Goal: Information Seeking & Learning: Learn about a topic

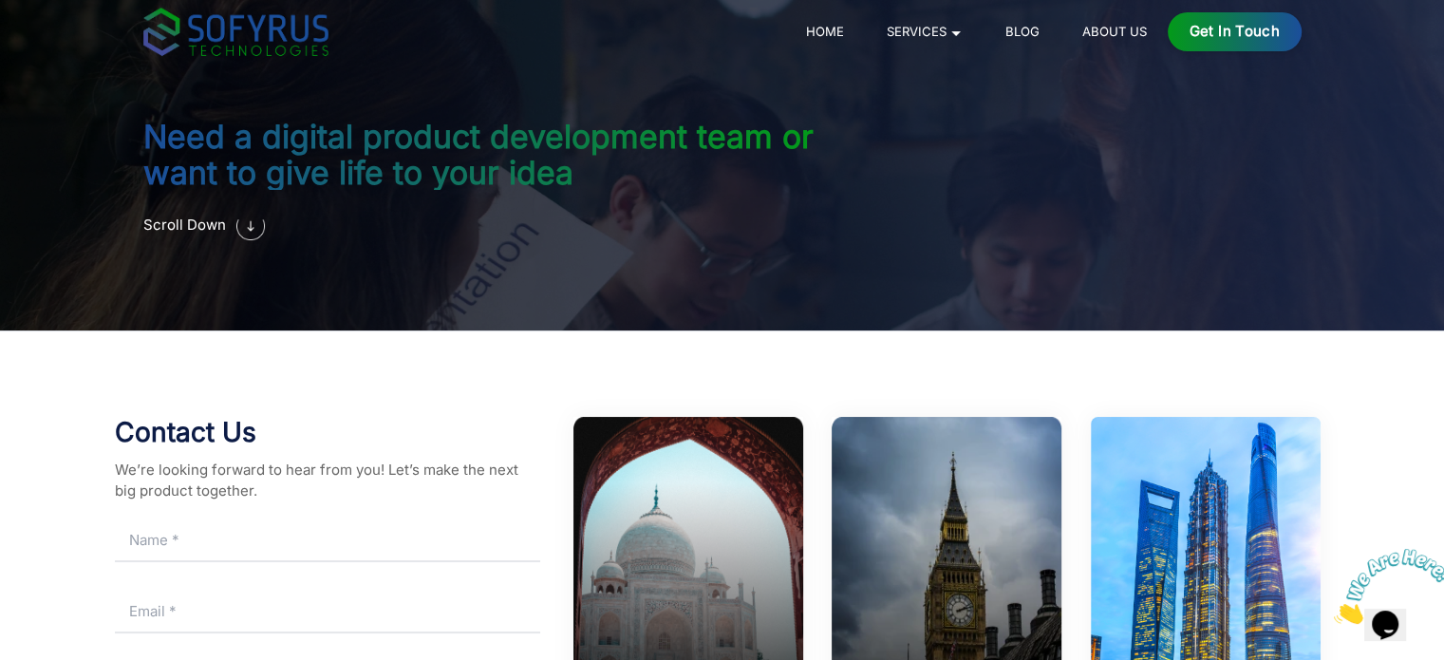
click at [823, 24] on link "Home" at bounding box center [824, 31] width 52 height 23
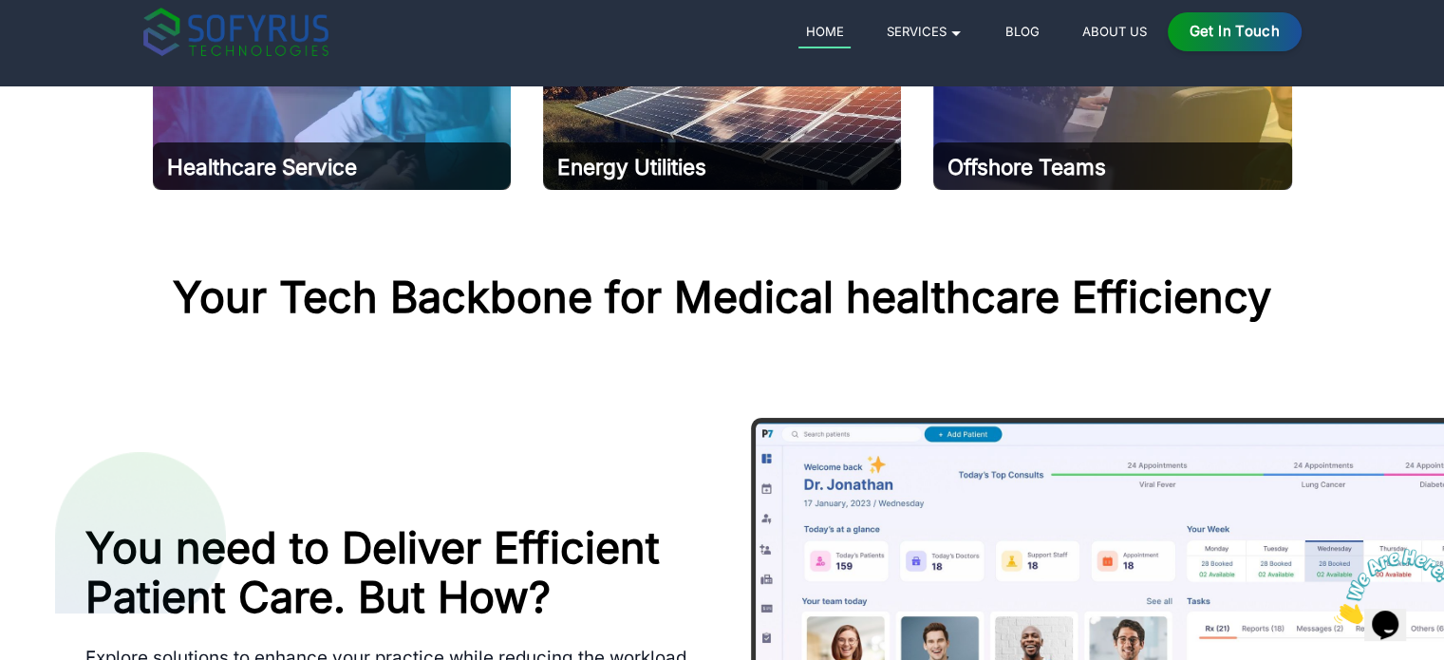
scroll to position [759, 0]
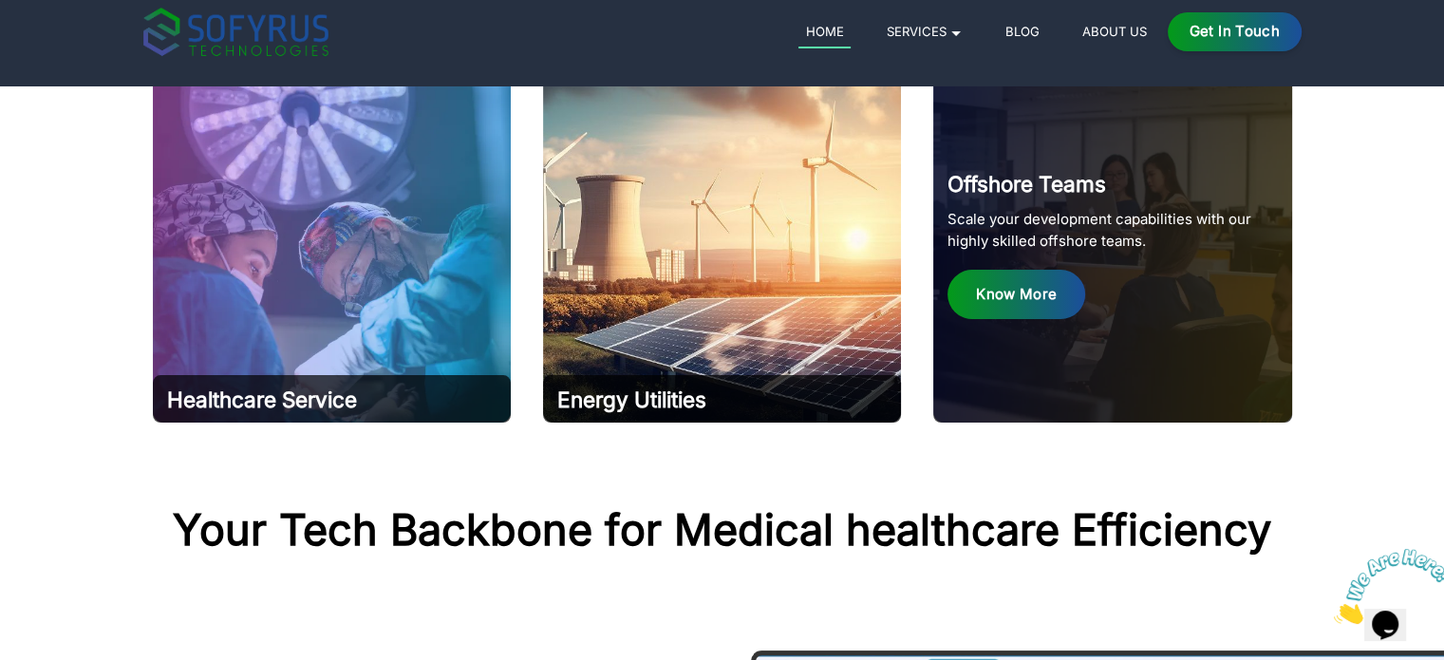
click at [998, 303] on div "Know More" at bounding box center [1016, 295] width 138 height 50
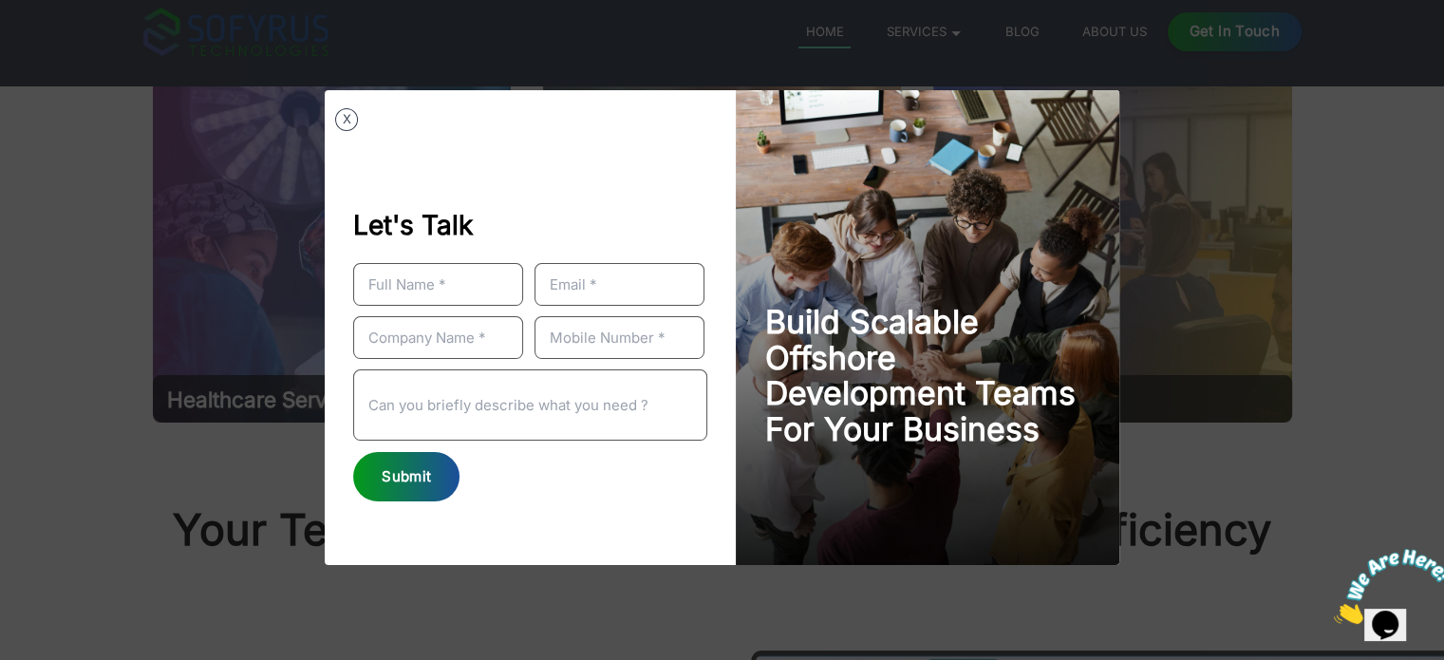
click at [1200, 311] on div "X Let's Talk Submit Build Scalable Offshore Development Teams For Your Business" at bounding box center [722, 330] width 1444 height 660
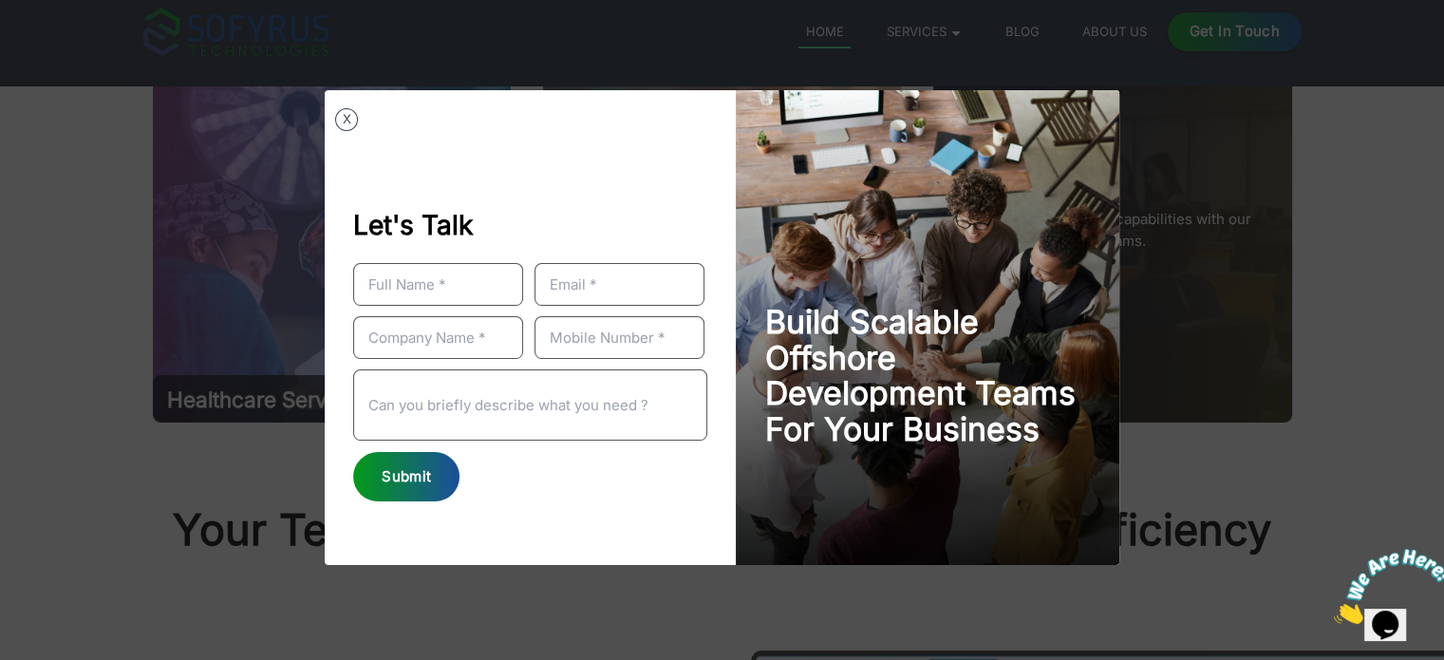
scroll to position [0, 0]
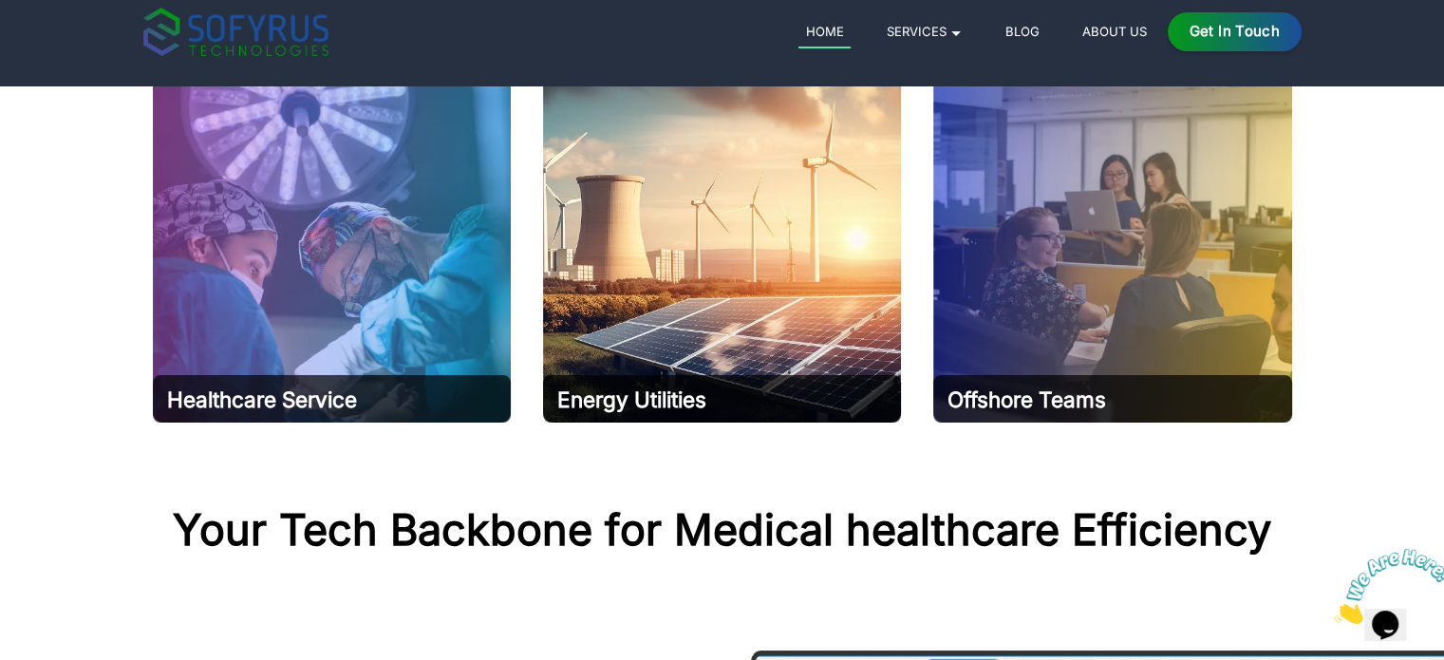
click at [1103, 33] on link "About Us" at bounding box center [1113, 31] width 79 height 23
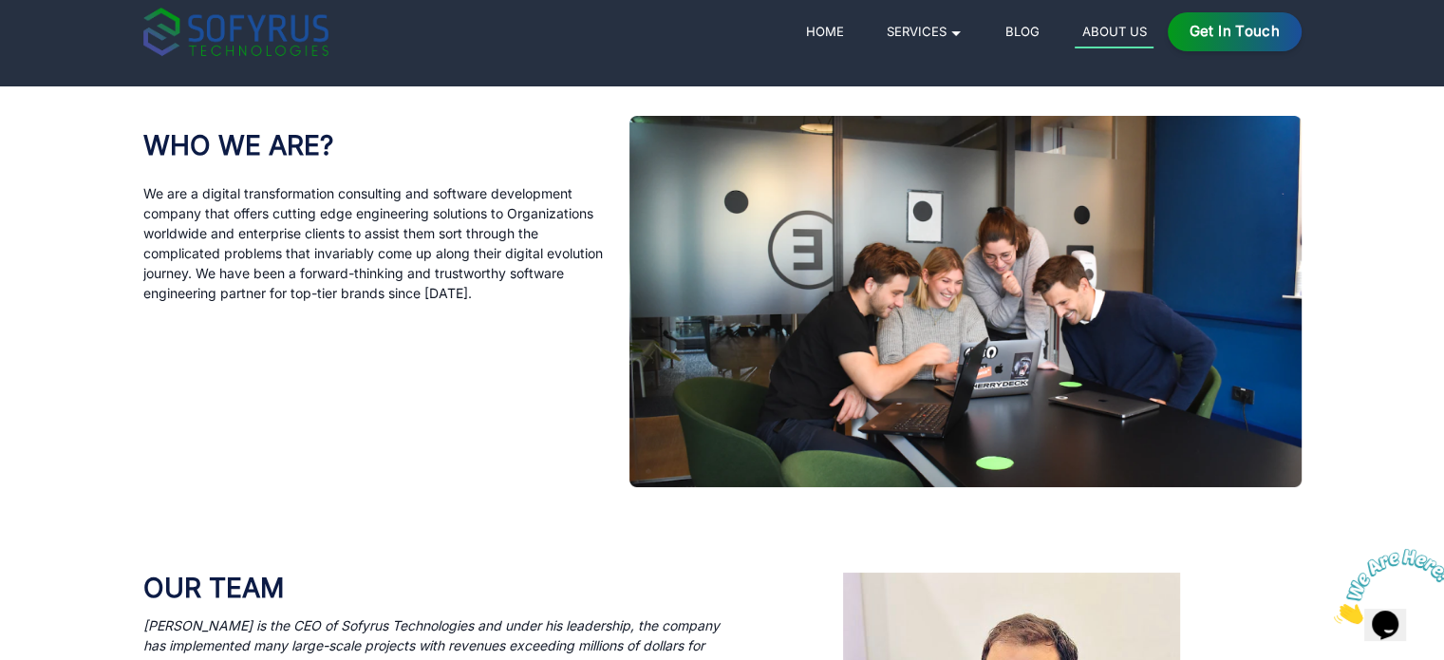
scroll to position [1044, 0]
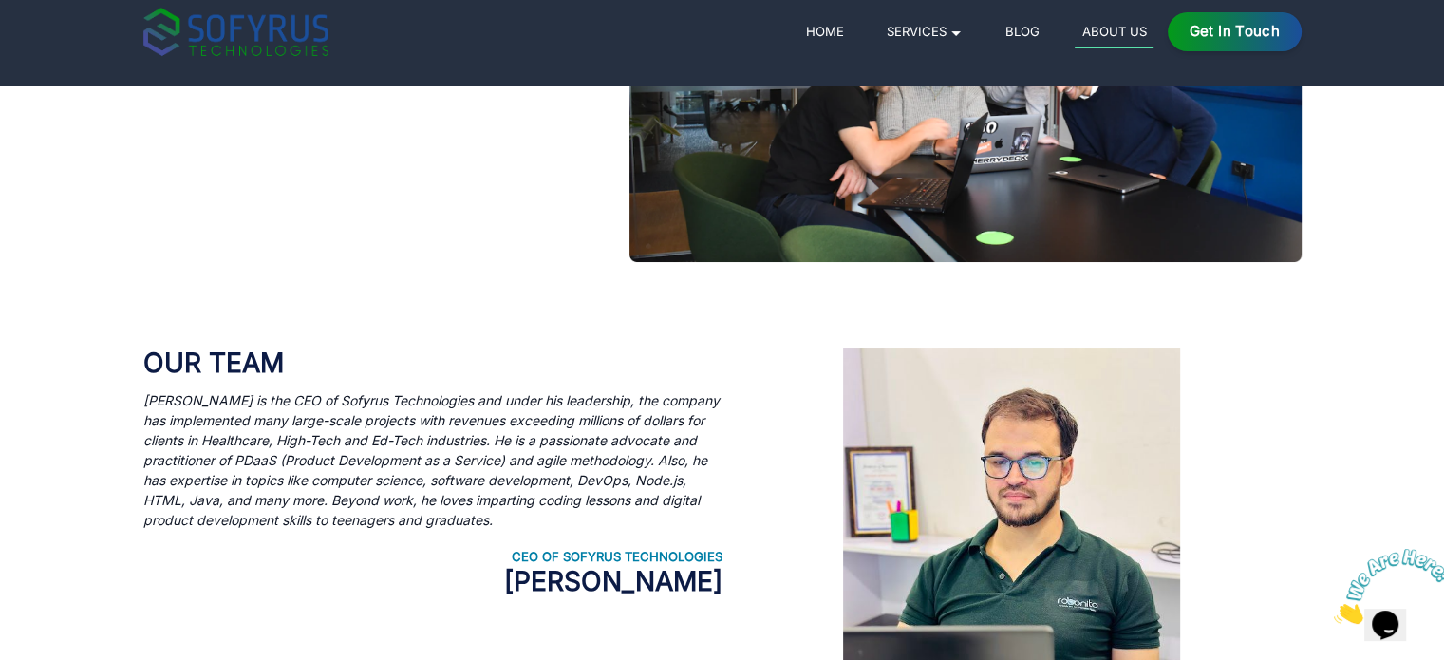
click at [220, 359] on h3 "Our Team" at bounding box center [432, 363] width 579 height 32
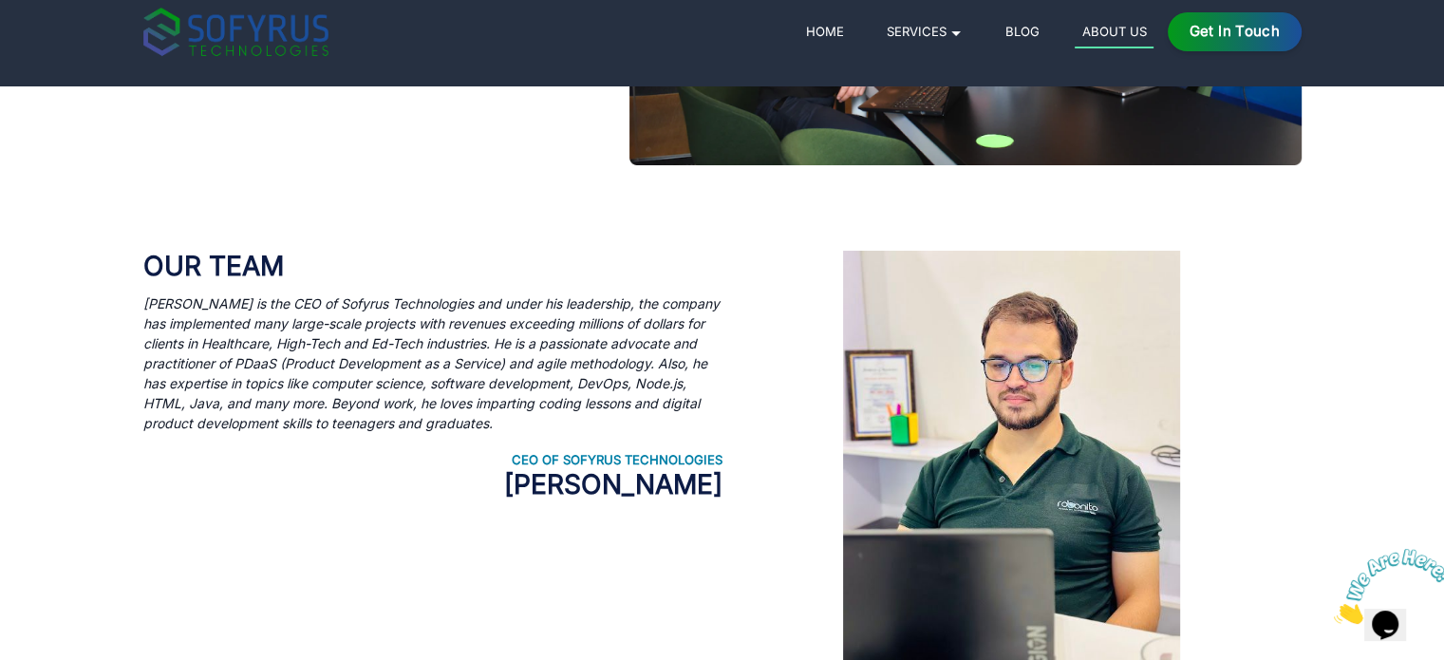
scroll to position [824, 0]
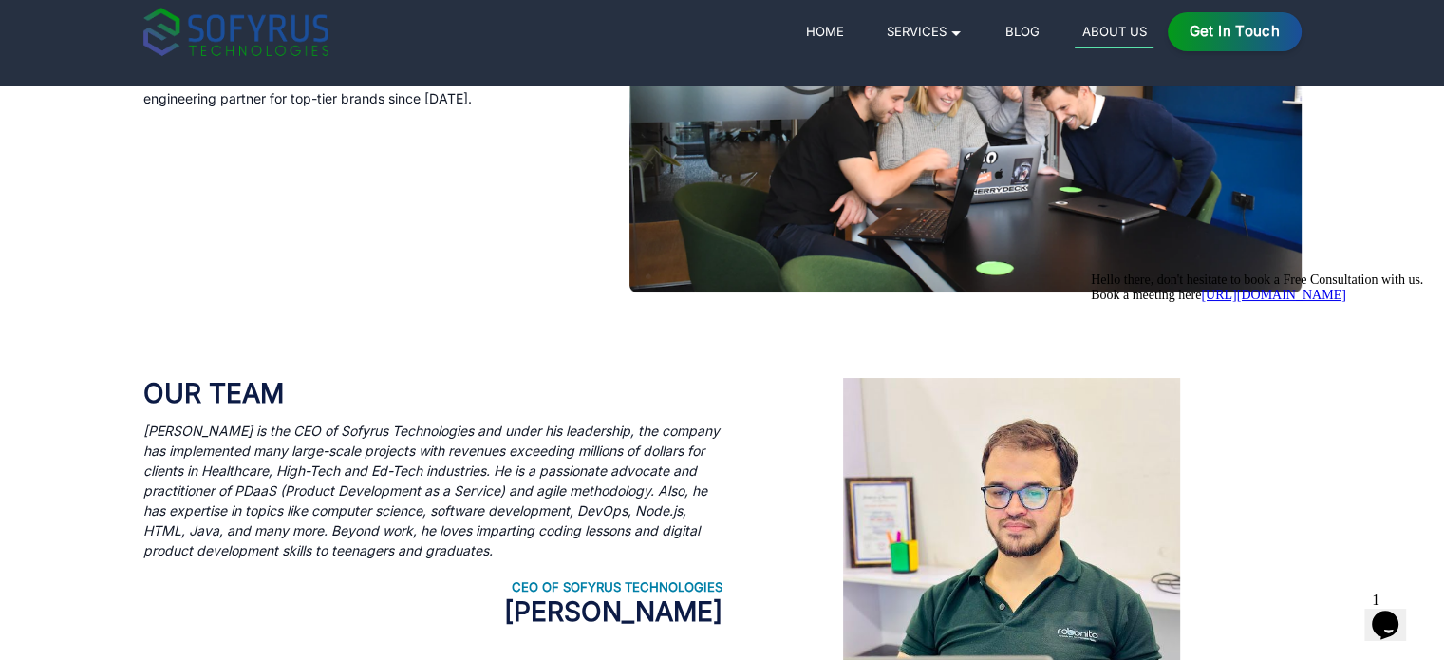
click at [237, 387] on h3 "Our Team" at bounding box center [432, 394] width 579 height 32
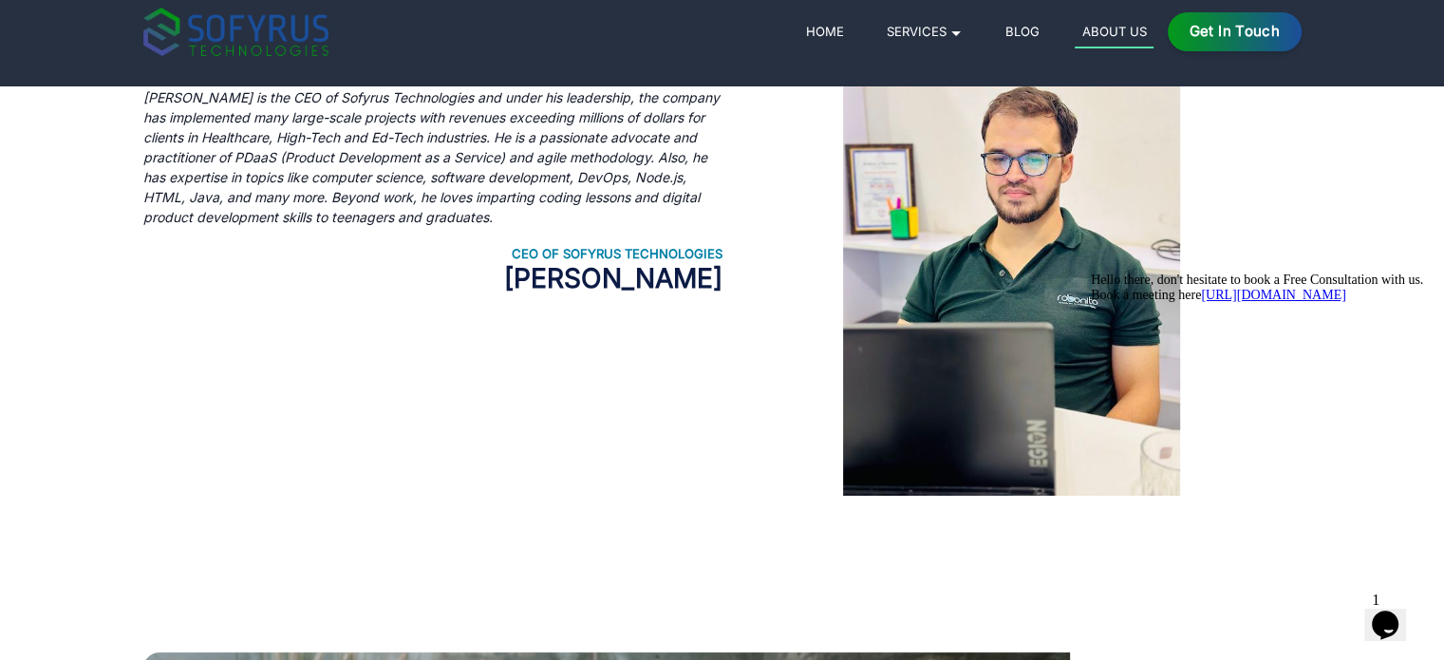
scroll to position [1014, 0]
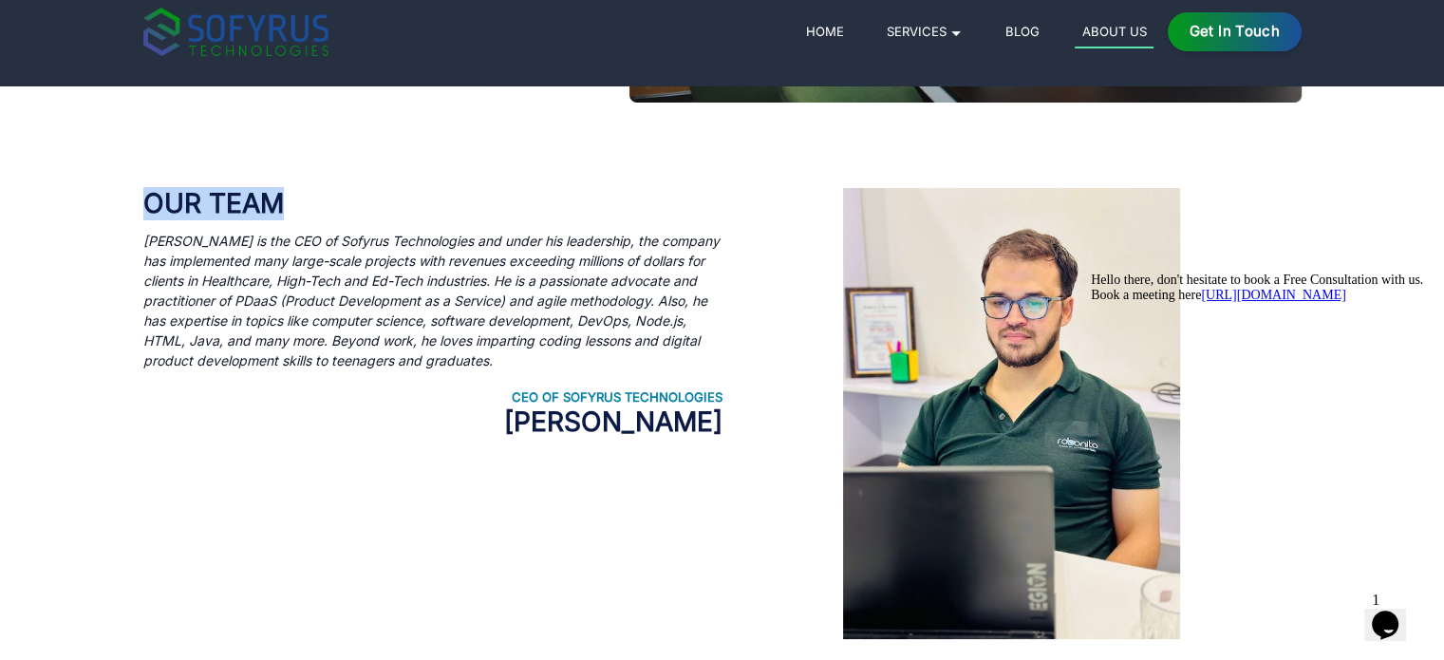
click at [547, 427] on h2 "[PERSON_NAME]" at bounding box center [432, 422] width 579 height 32
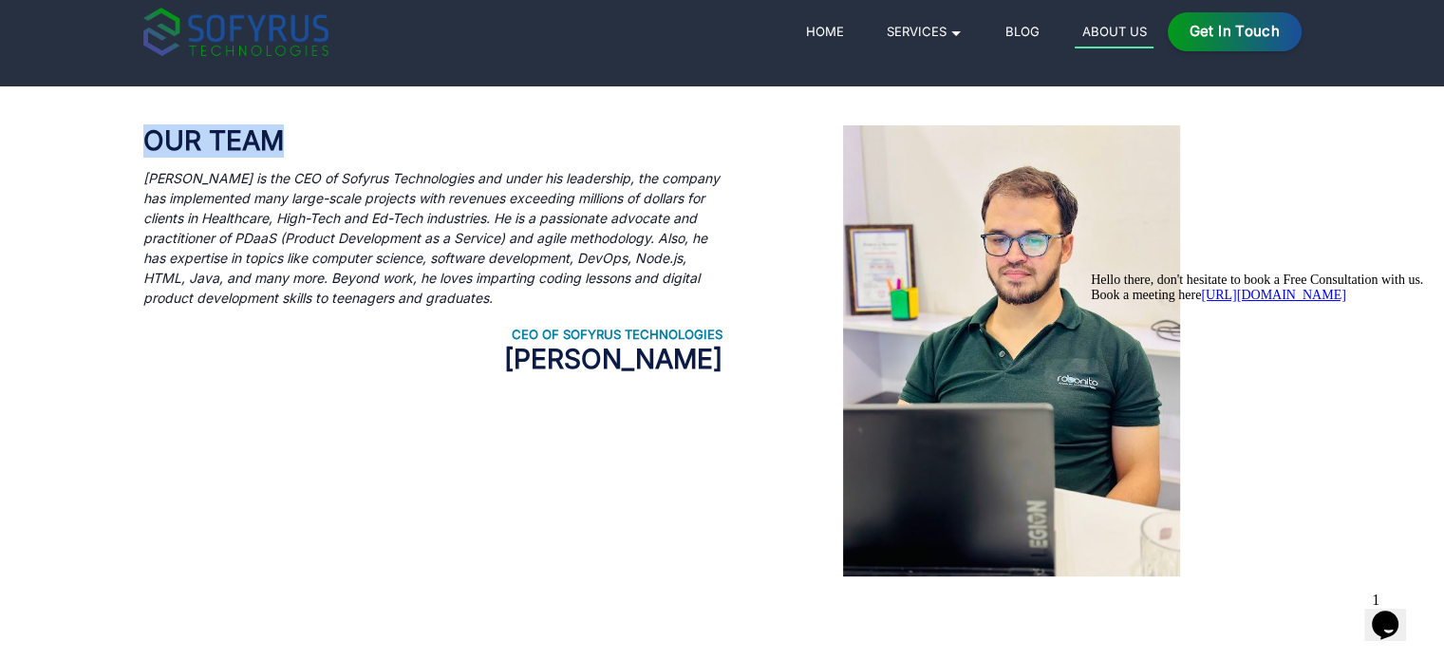
scroll to position [1109, 0]
